Goal: Task Accomplishment & Management: Manage account settings

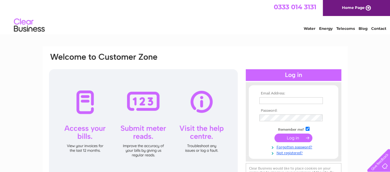
type input "[EMAIL_ADDRESS][DOMAIN_NAME]"
click at [290, 136] on input "submit" at bounding box center [294, 138] width 38 height 9
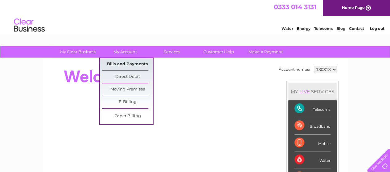
click at [118, 62] on link "Bills and Payments" at bounding box center [127, 64] width 51 height 12
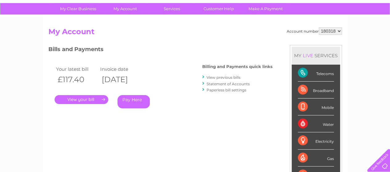
scroll to position [62, 0]
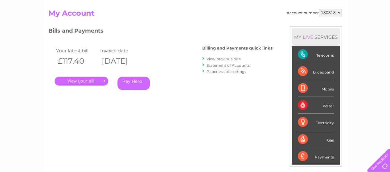
click at [91, 79] on link "." at bounding box center [82, 81] width 54 height 9
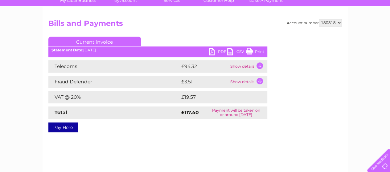
scroll to position [45, 0]
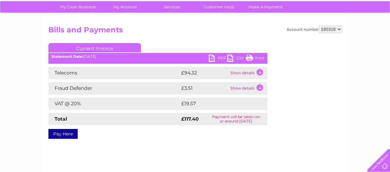
click at [257, 56] on link "Print" at bounding box center [255, 59] width 19 height 9
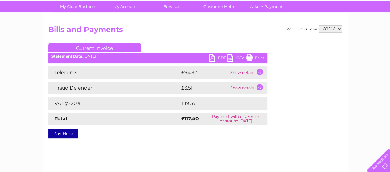
click at [212, 56] on link "PDF" at bounding box center [218, 58] width 19 height 9
